Goal: Find specific page/section: Find specific page/section

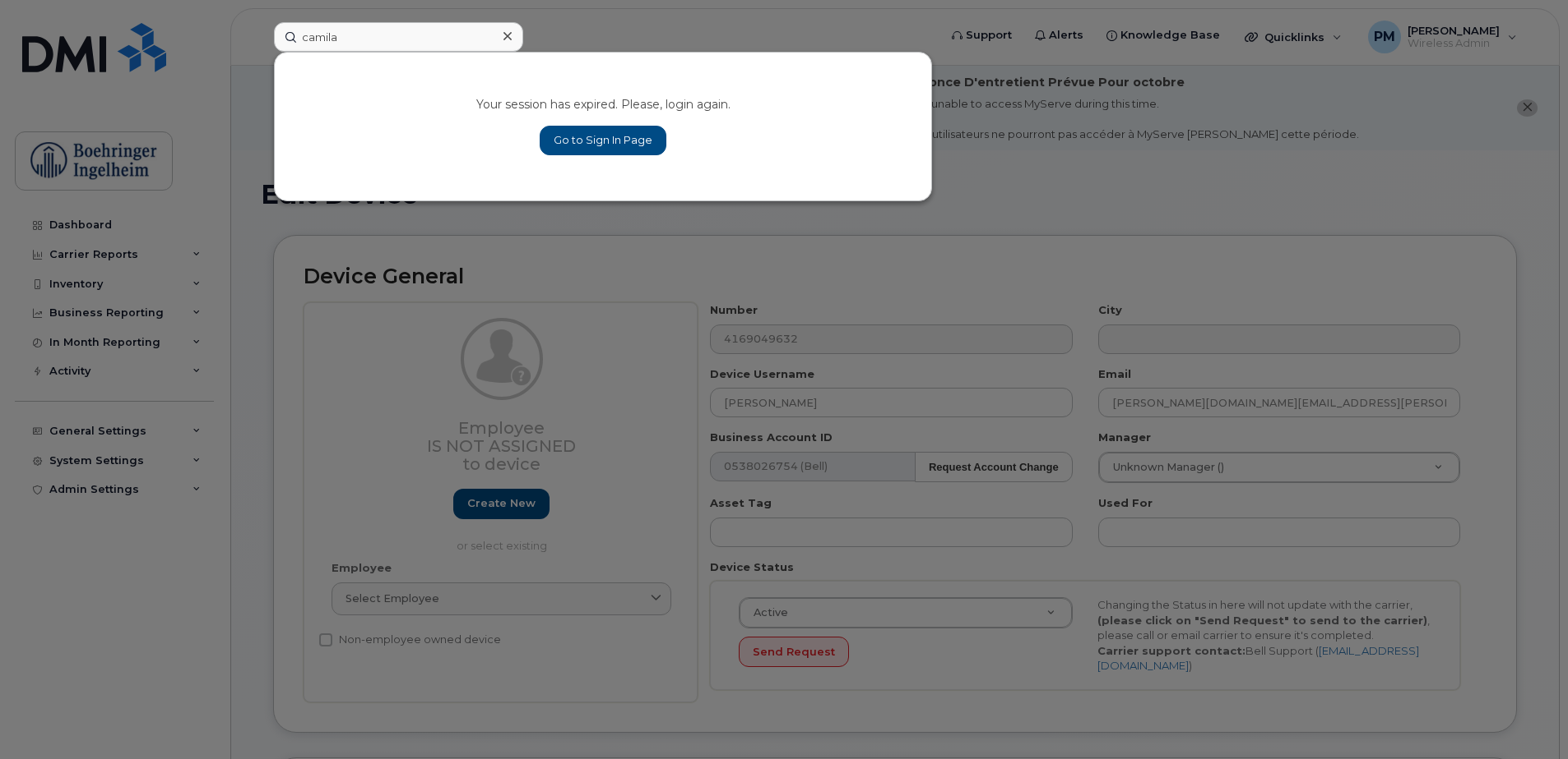
type input "camila"
click at [616, 128] on link "Go to Sign In Page" at bounding box center [603, 140] width 127 height 30
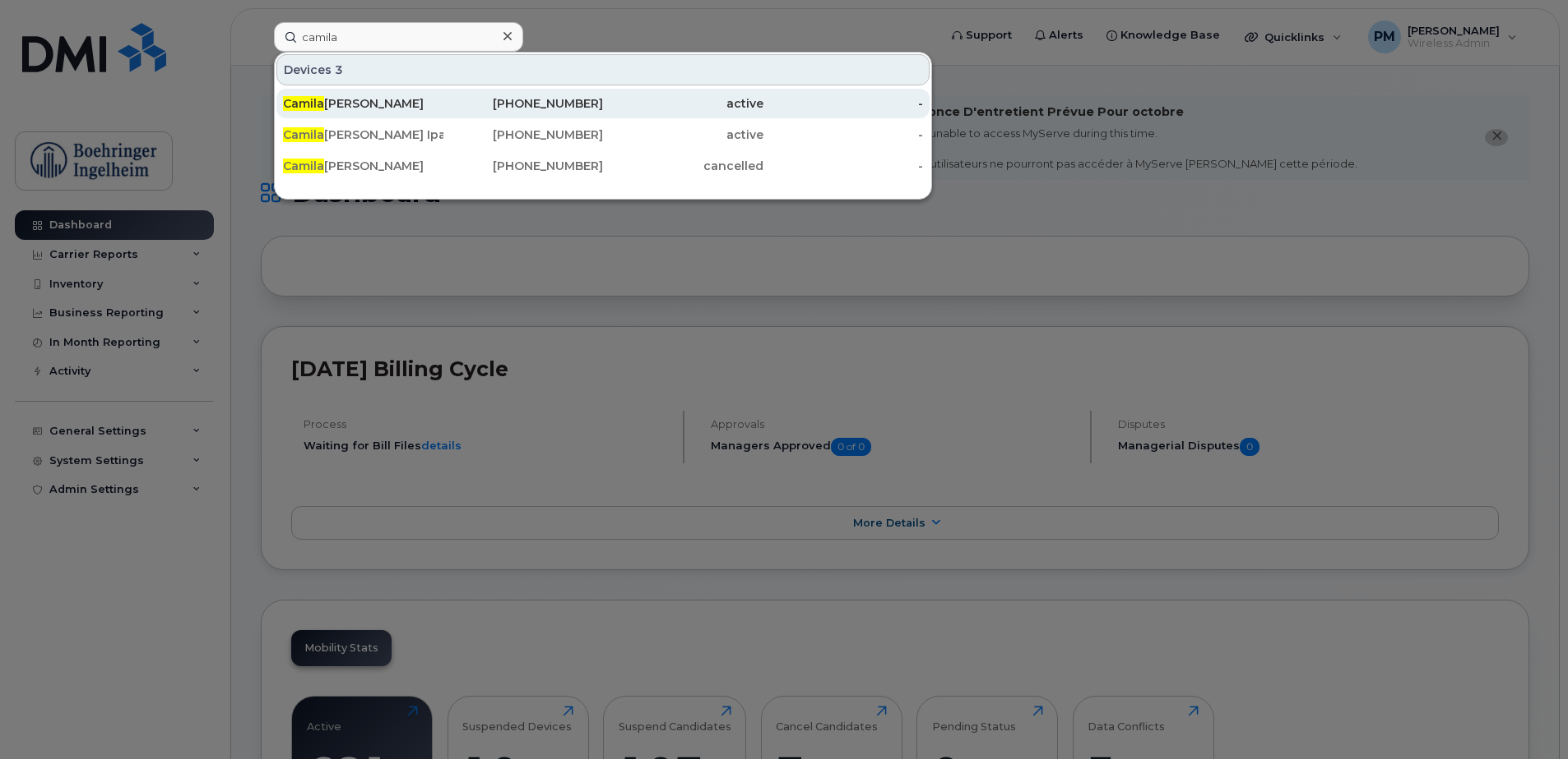
type input "camila"
click at [361, 100] on div "Camila Godon Carreno" at bounding box center [362, 103] width 161 height 16
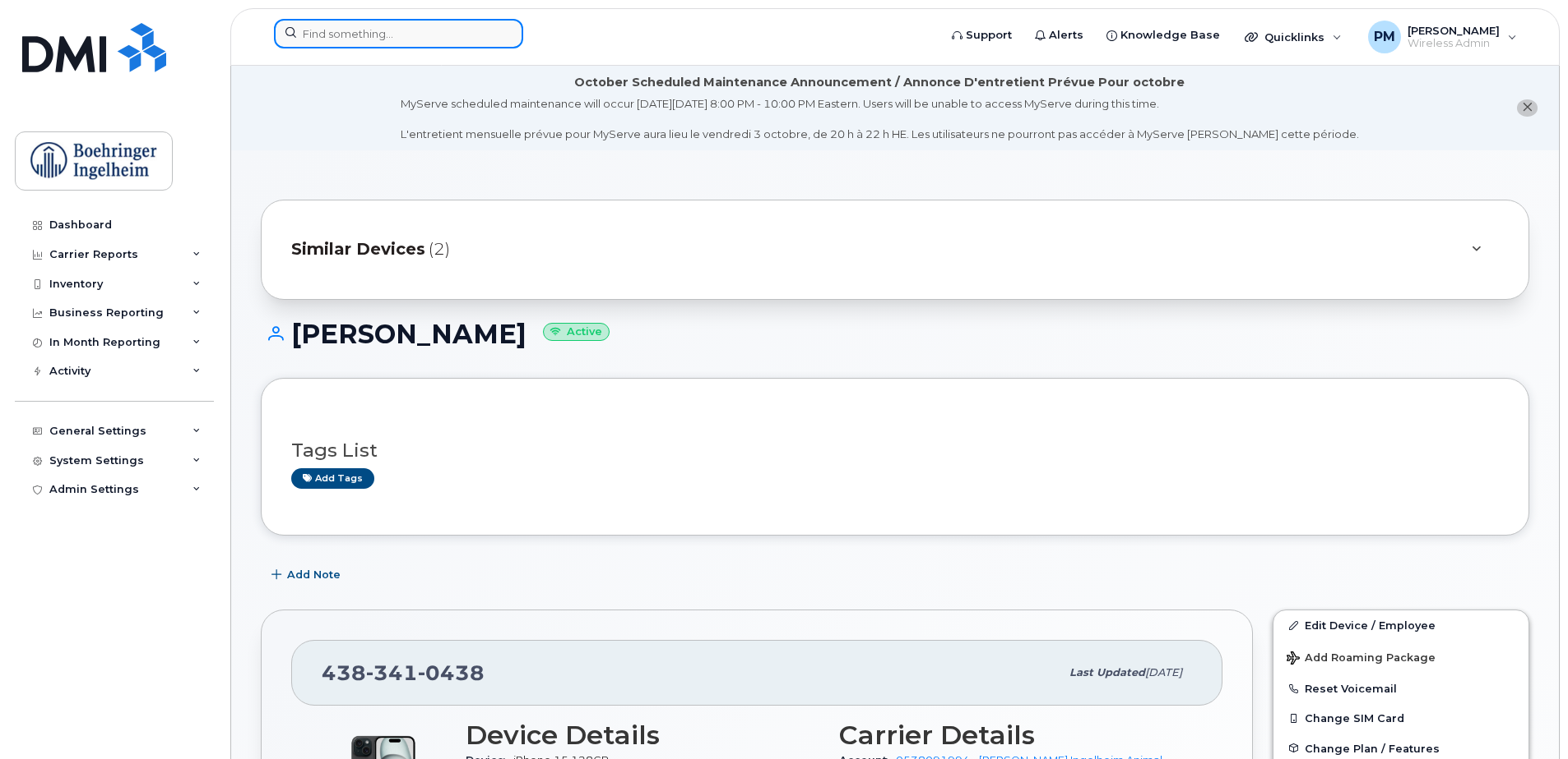
click at [421, 36] on input at bounding box center [398, 34] width 249 height 30
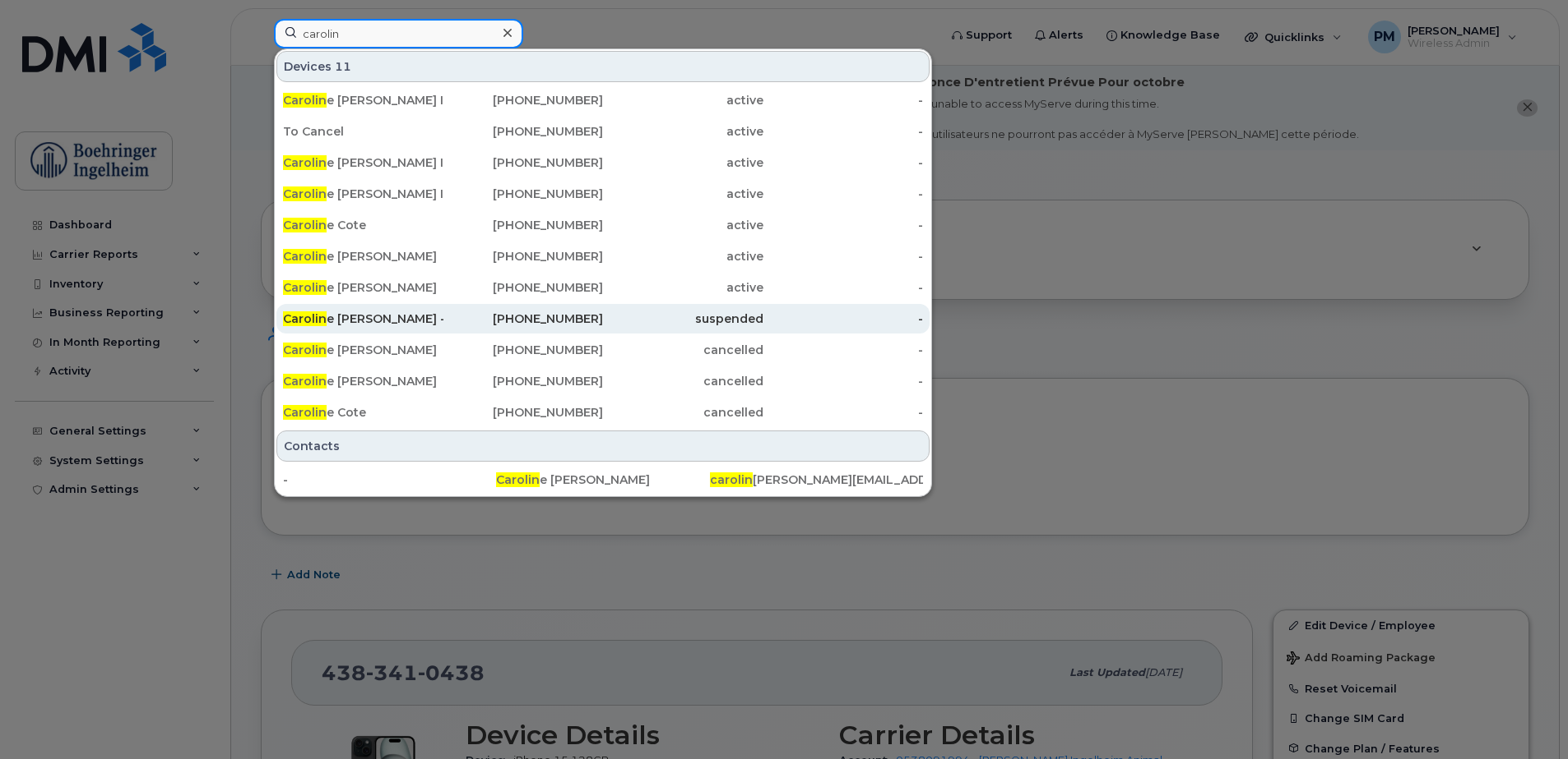
type input "carolin"
click at [395, 321] on div "Carolin e Beaudoin - not used" at bounding box center [362, 318] width 161 height 16
click at [409, 316] on div "Carolin e Beaudoin - not used" at bounding box center [362, 318] width 161 height 16
click at [319, 316] on span "Carolin" at bounding box center [304, 318] width 43 height 14
click at [511, 310] on div "514-258-2680" at bounding box center [523, 319] width 161 height 30
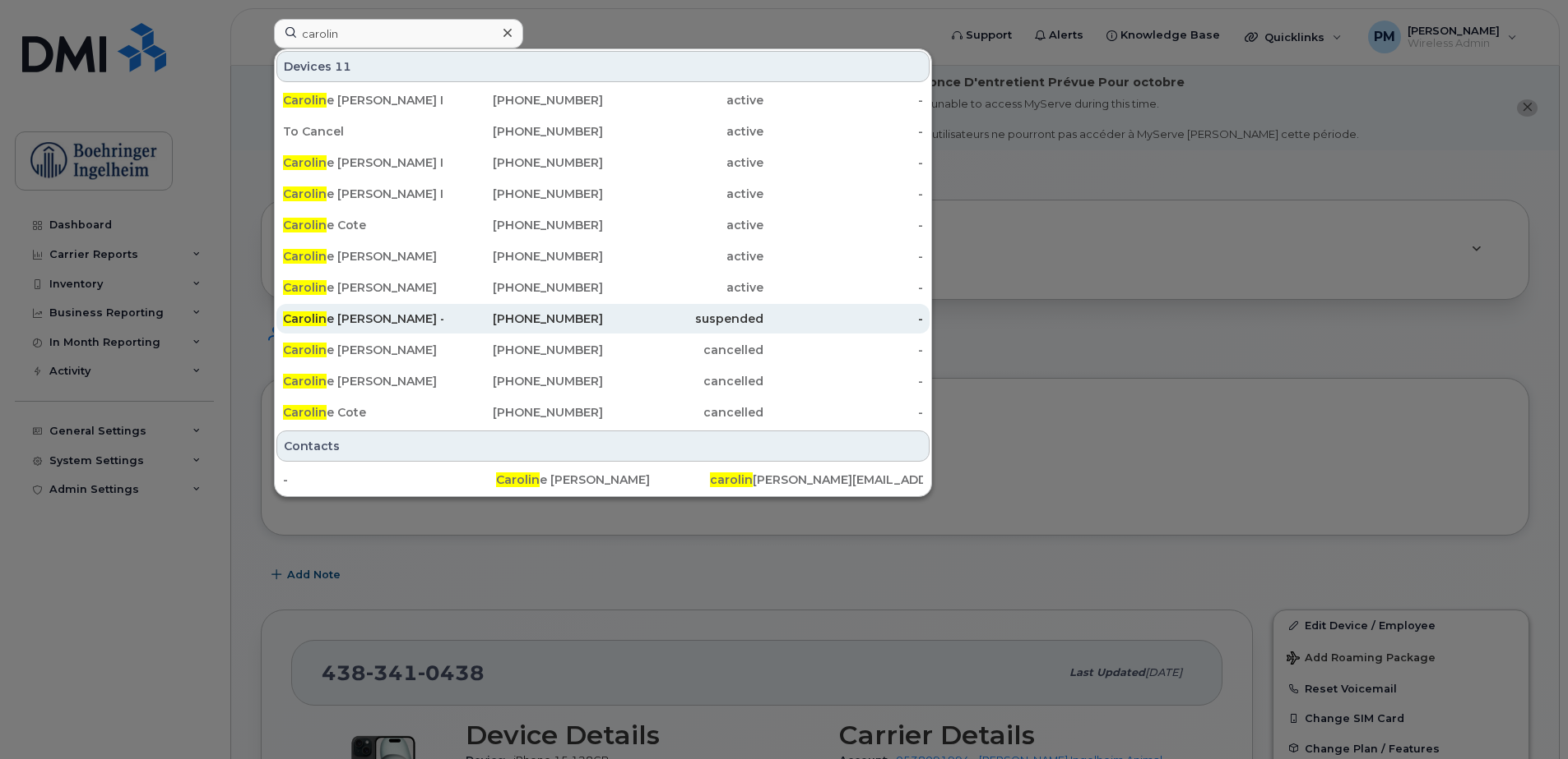
click at [361, 316] on div "Carolin e Beaudoin - not used" at bounding box center [362, 318] width 161 height 16
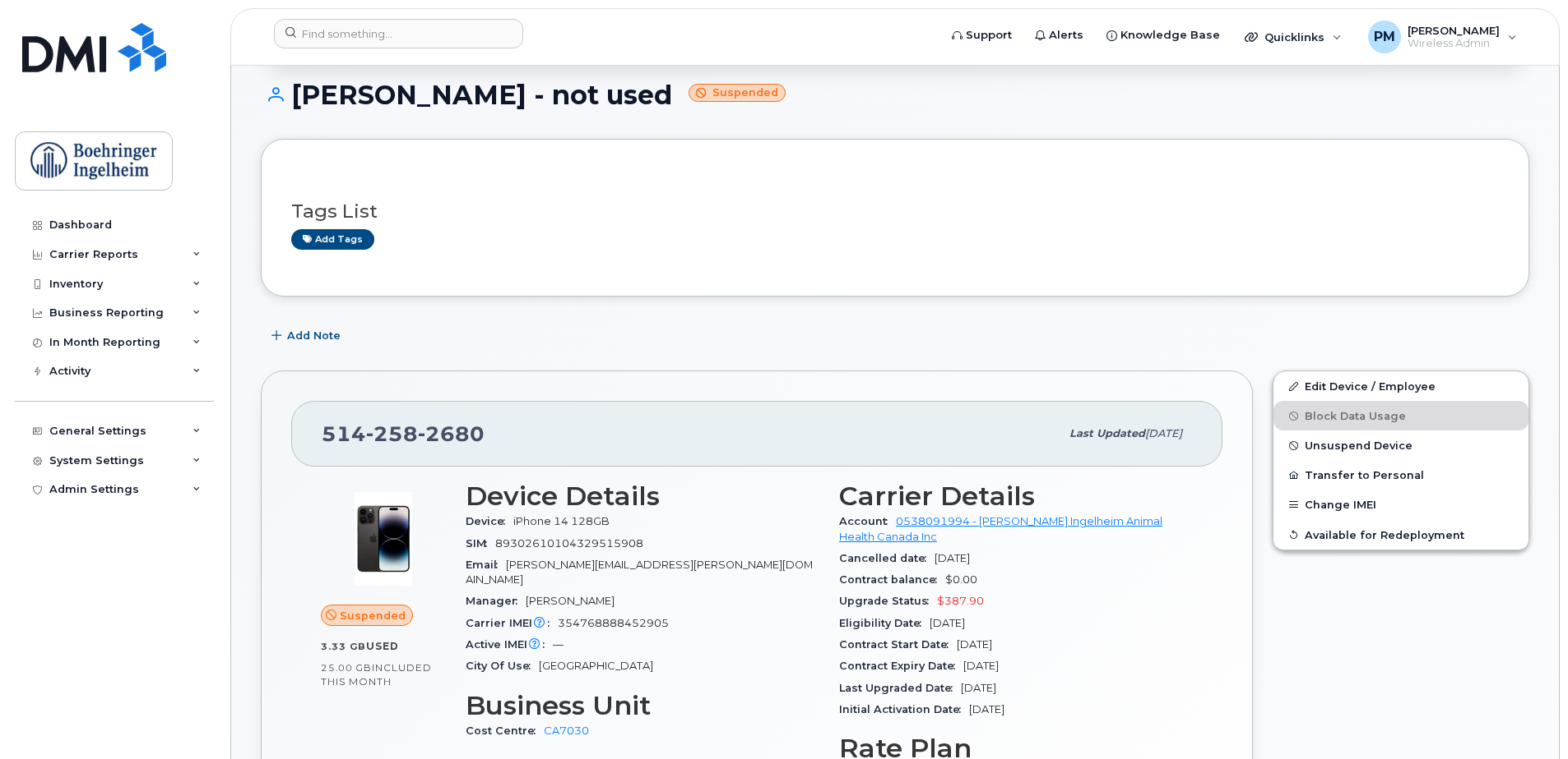
scroll to position [83, 0]
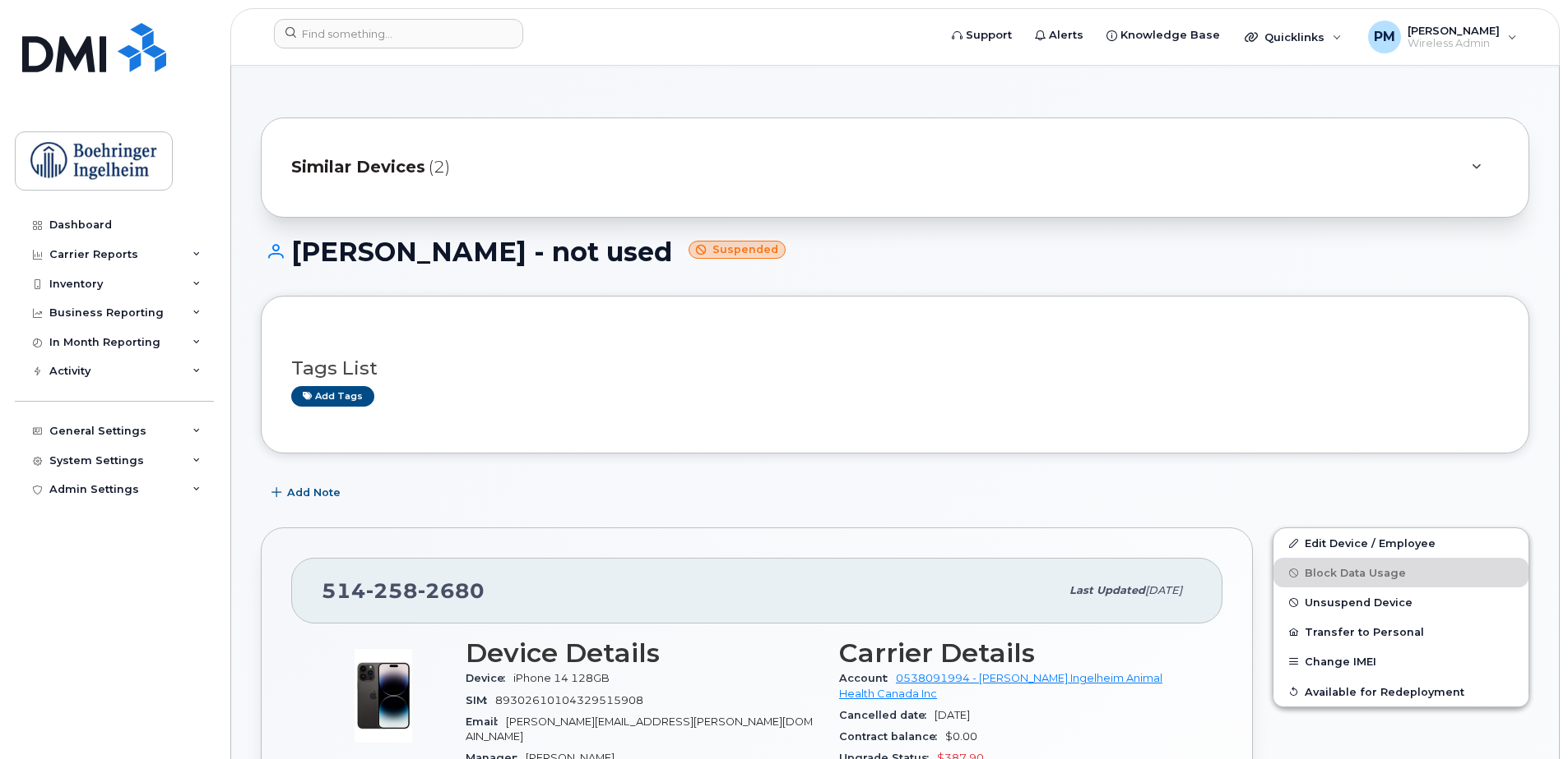
click at [451, 159] on div "Similar Devices (2)" at bounding box center [872, 167] width 1161 height 39
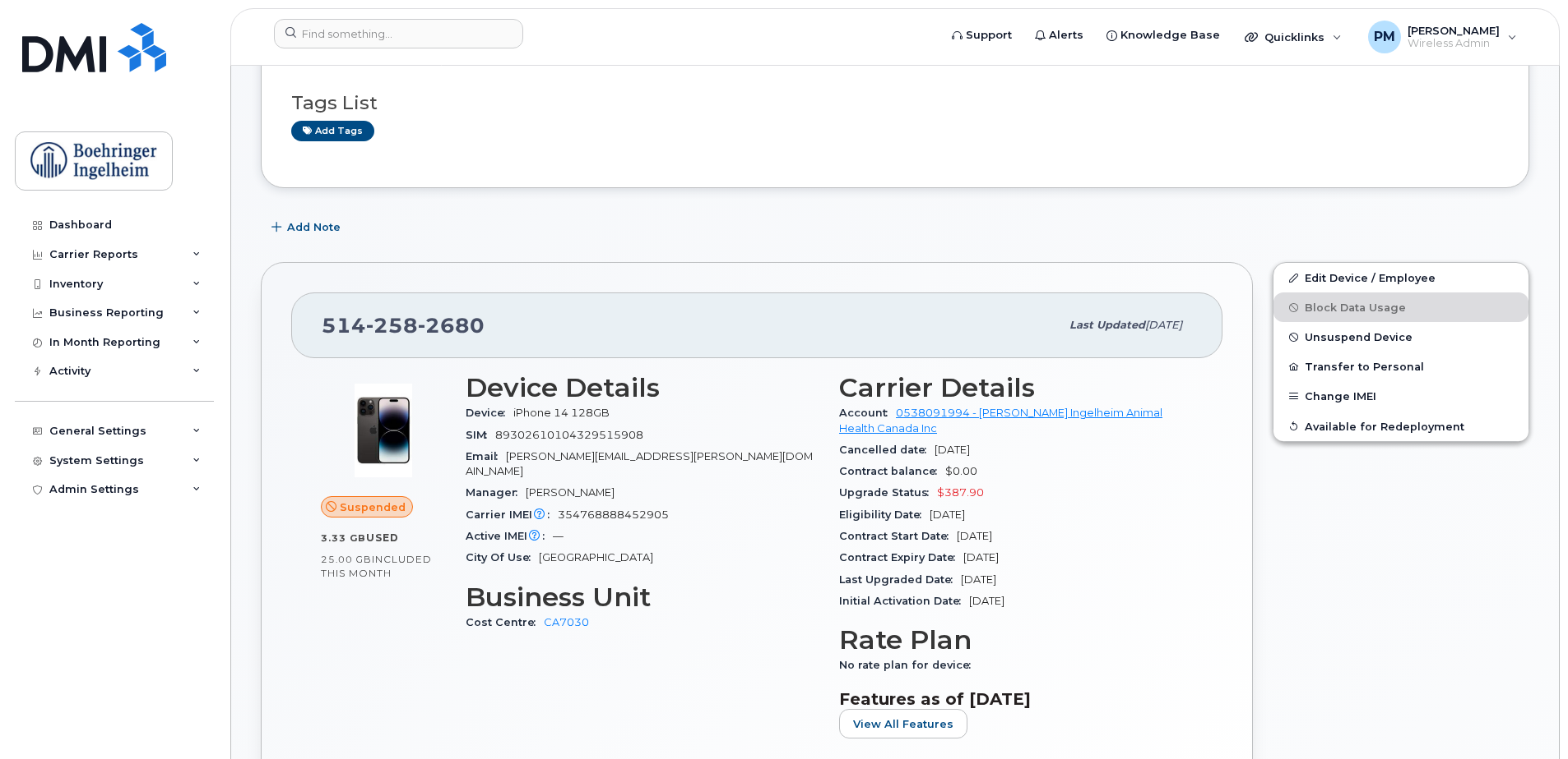
scroll to position [493, 0]
